Goal: Transaction & Acquisition: Purchase product/service

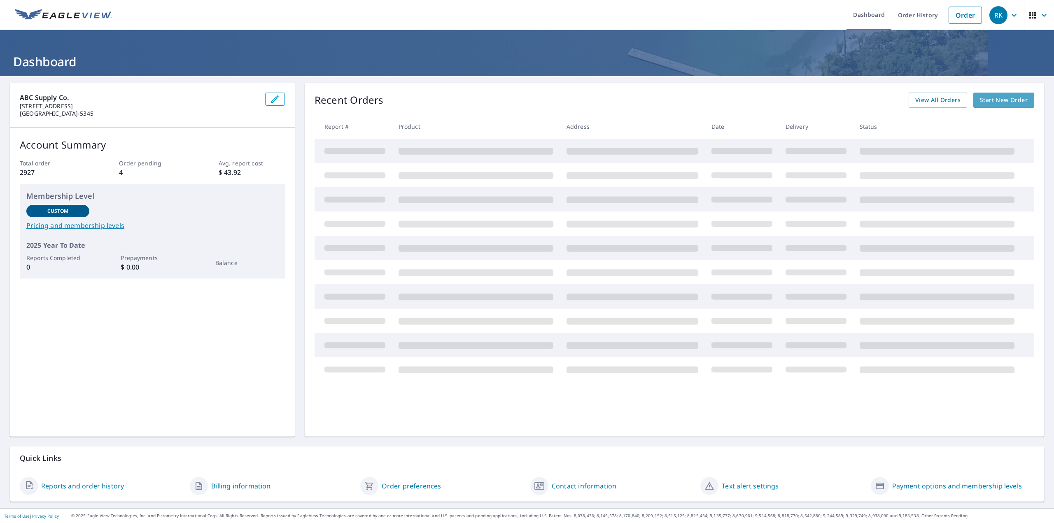
click at [991, 106] on link "Start New Order" at bounding box center [1003, 100] width 61 height 15
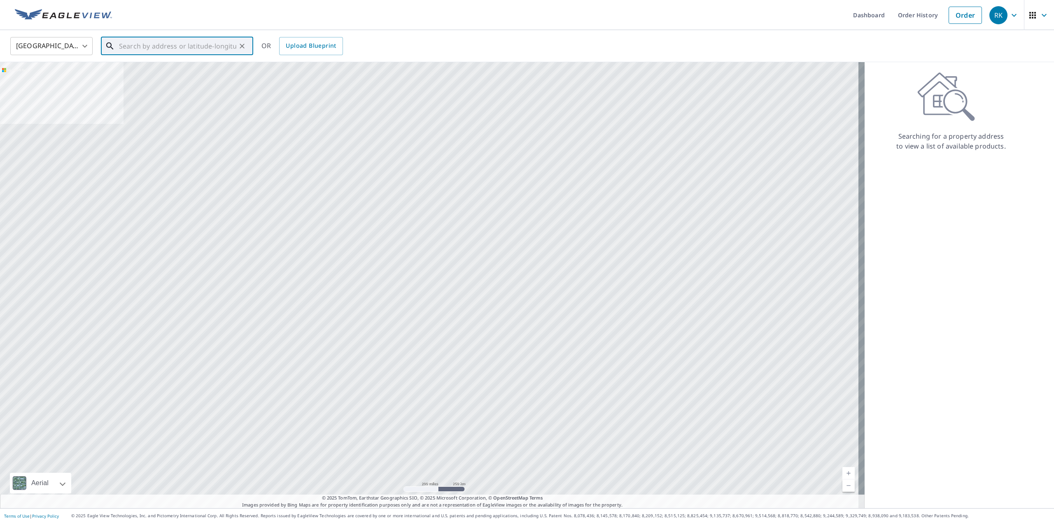
click at [137, 47] on input "text" at bounding box center [177, 46] width 117 height 23
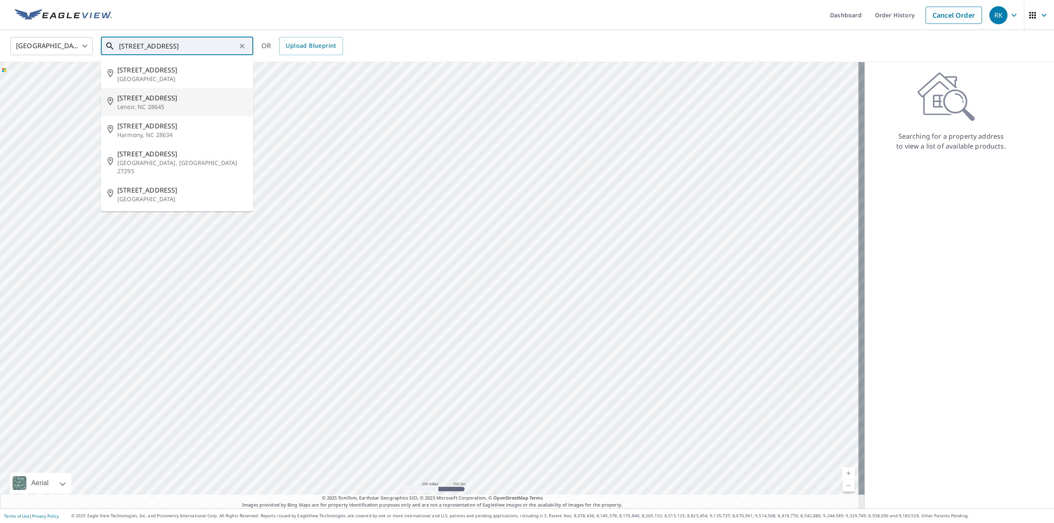
click at [144, 106] on p "Lenoir, NC 28645" at bounding box center [181, 107] width 129 height 8
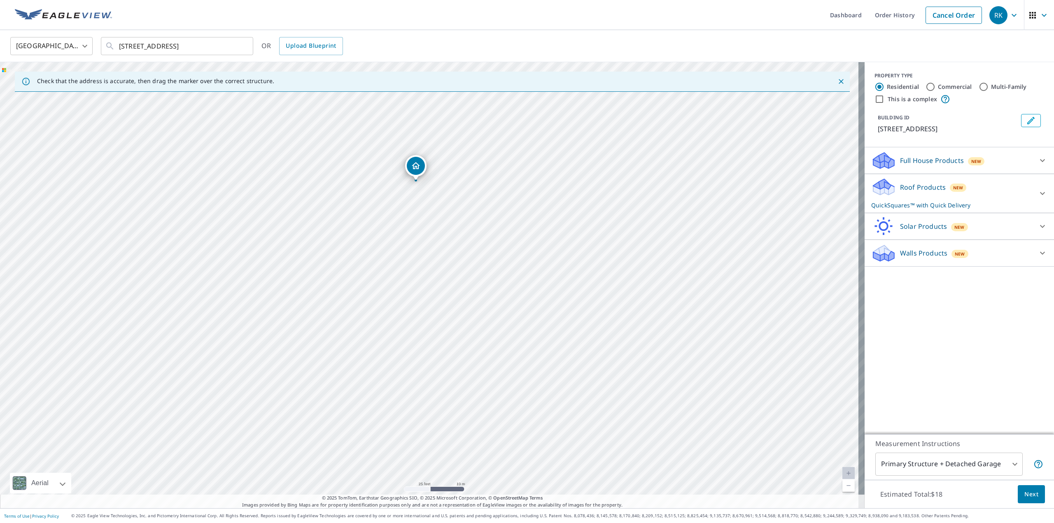
drag, startPoint x: 452, startPoint y: 270, endPoint x: 414, endPoint y: 166, distance: 110.8
drag, startPoint x: 428, startPoint y: 275, endPoint x: 380, endPoint y: 398, distance: 131.9
drag, startPoint x: 433, startPoint y: 268, endPoint x: 485, endPoint y: 256, distance: 54.2
drag, startPoint x: 432, startPoint y: 269, endPoint x: 466, endPoint y: 216, distance: 62.9
drag, startPoint x: 430, startPoint y: 270, endPoint x: 385, endPoint y: 280, distance: 45.9
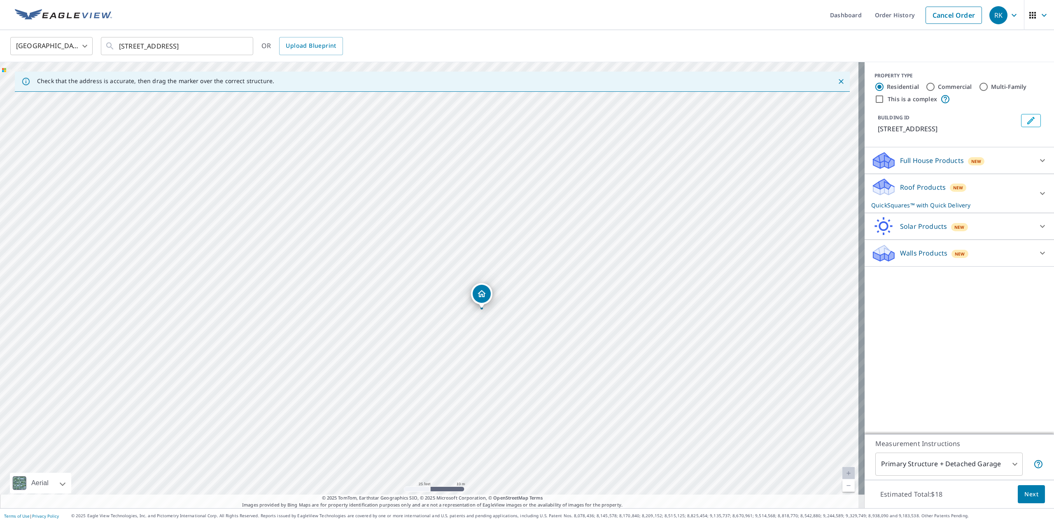
drag, startPoint x: 428, startPoint y: 271, endPoint x: 481, endPoint y: 296, distance: 57.8
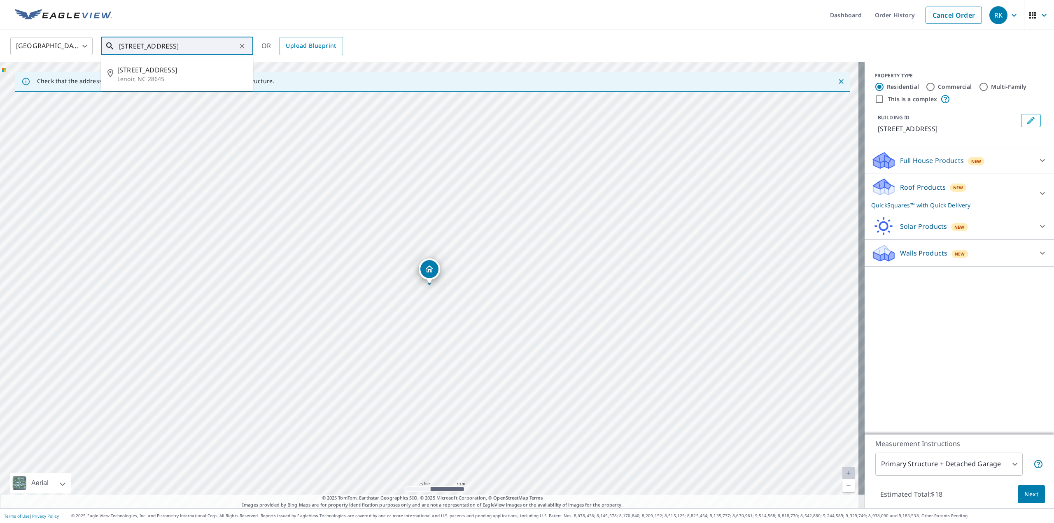
click at [135, 48] on input "[STREET_ADDRESS]" at bounding box center [177, 46] width 117 height 23
type input "[STREET_ADDRESS]"
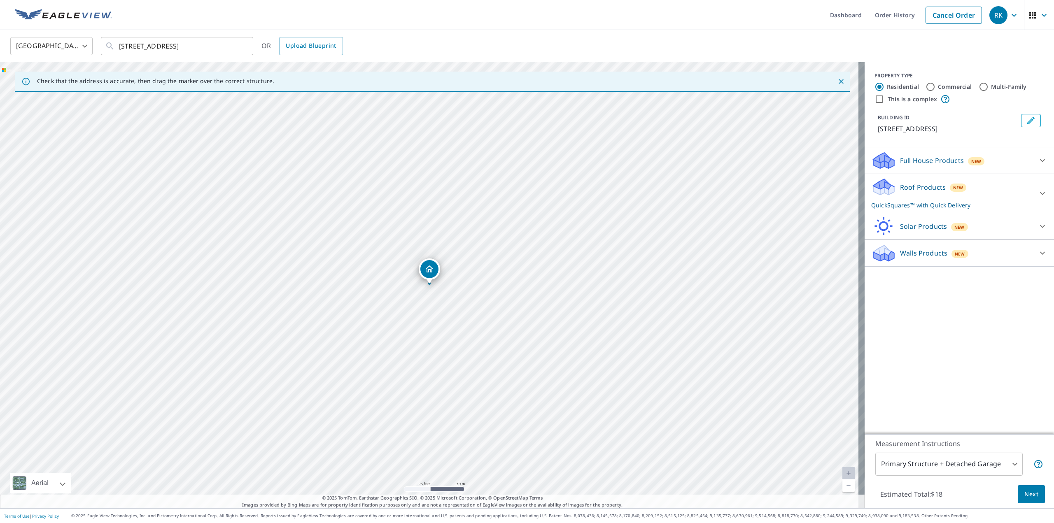
click at [920, 185] on p "Roof Products" at bounding box center [923, 187] width 46 height 10
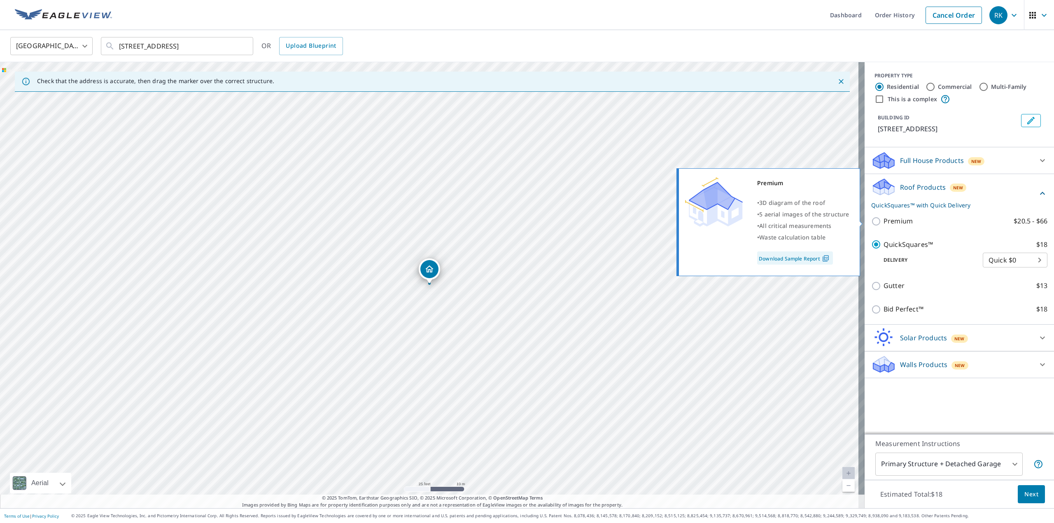
click at [889, 223] on p "Premium" at bounding box center [897, 221] width 29 height 10
click at [883, 223] on input "Premium $20.5 - $66" at bounding box center [877, 222] width 12 height 10
checkbox input "true"
checkbox input "false"
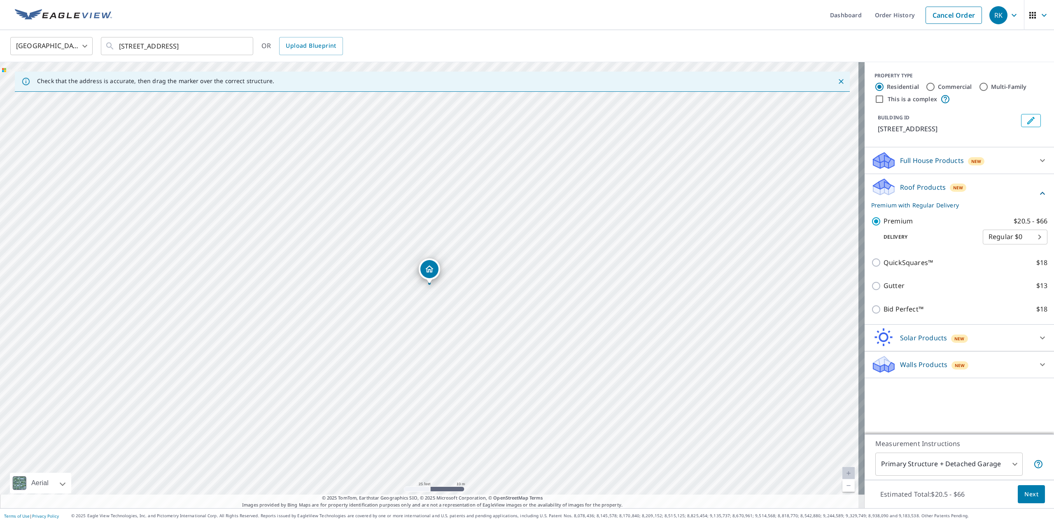
click at [949, 461] on body "RK RK Dashboard Order History Cancel Order RK United States [GEOGRAPHIC_DATA] ​…" at bounding box center [527, 261] width 1054 height 523
click at [951, 490] on li "All Structures on Parcel" at bounding box center [942, 491] width 147 height 15
type input "3"
click at [1017, 494] on button "Next" at bounding box center [1030, 494] width 27 height 19
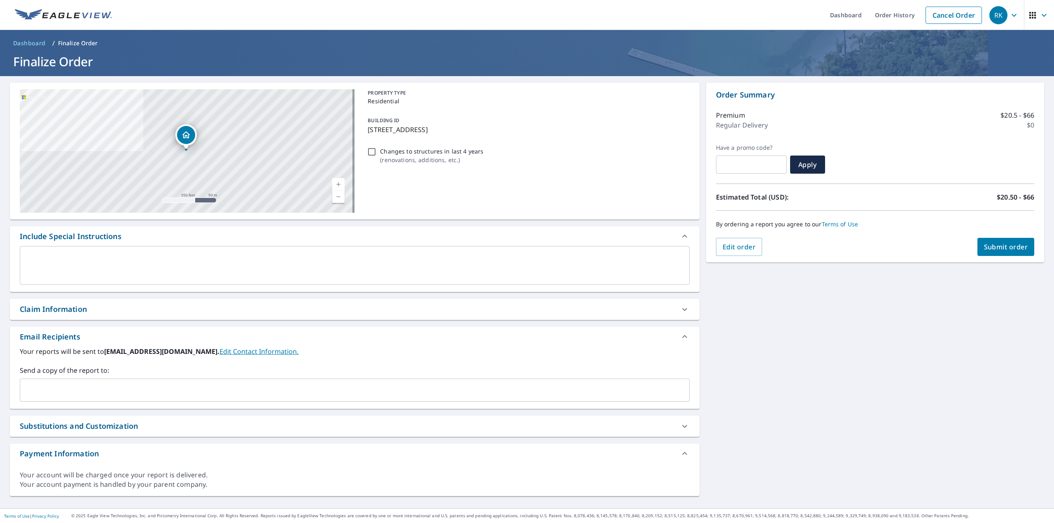
click at [128, 387] on input "text" at bounding box center [348, 390] width 650 height 16
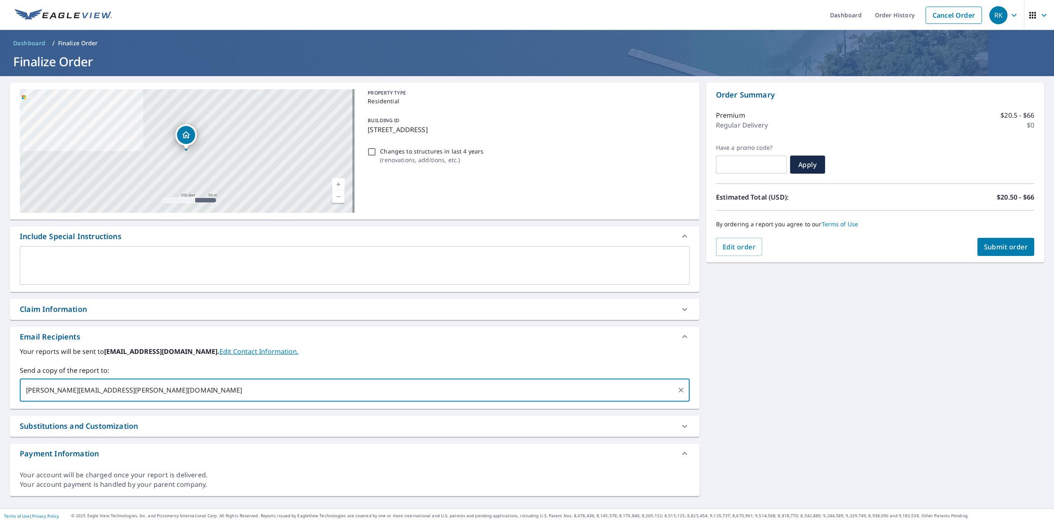
type input "[PERSON_NAME][EMAIL_ADDRESS][PERSON_NAME][DOMAIN_NAME]"
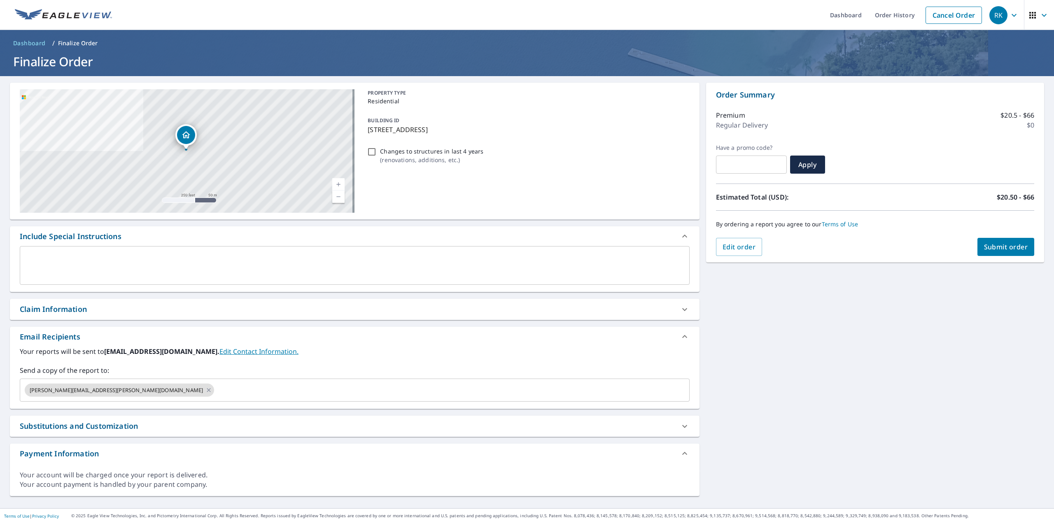
click at [681, 366] on label "Send a copy of the report to:" at bounding box center [355, 371] width 670 height 10
click at [1014, 247] on span "Submit order" at bounding box center [1006, 246] width 44 height 9
checkbox input "true"
